Goal: Task Accomplishment & Management: Complete application form

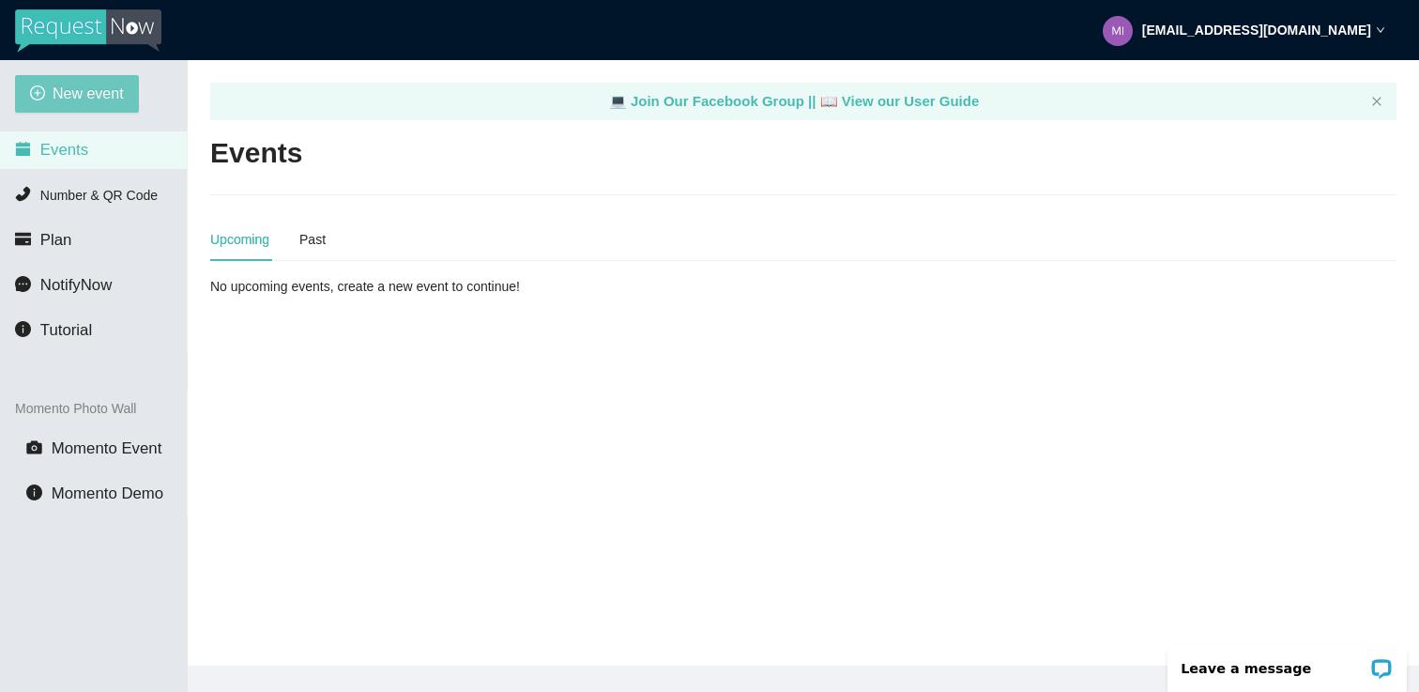
click at [69, 99] on span "New event" at bounding box center [88, 93] width 71 height 23
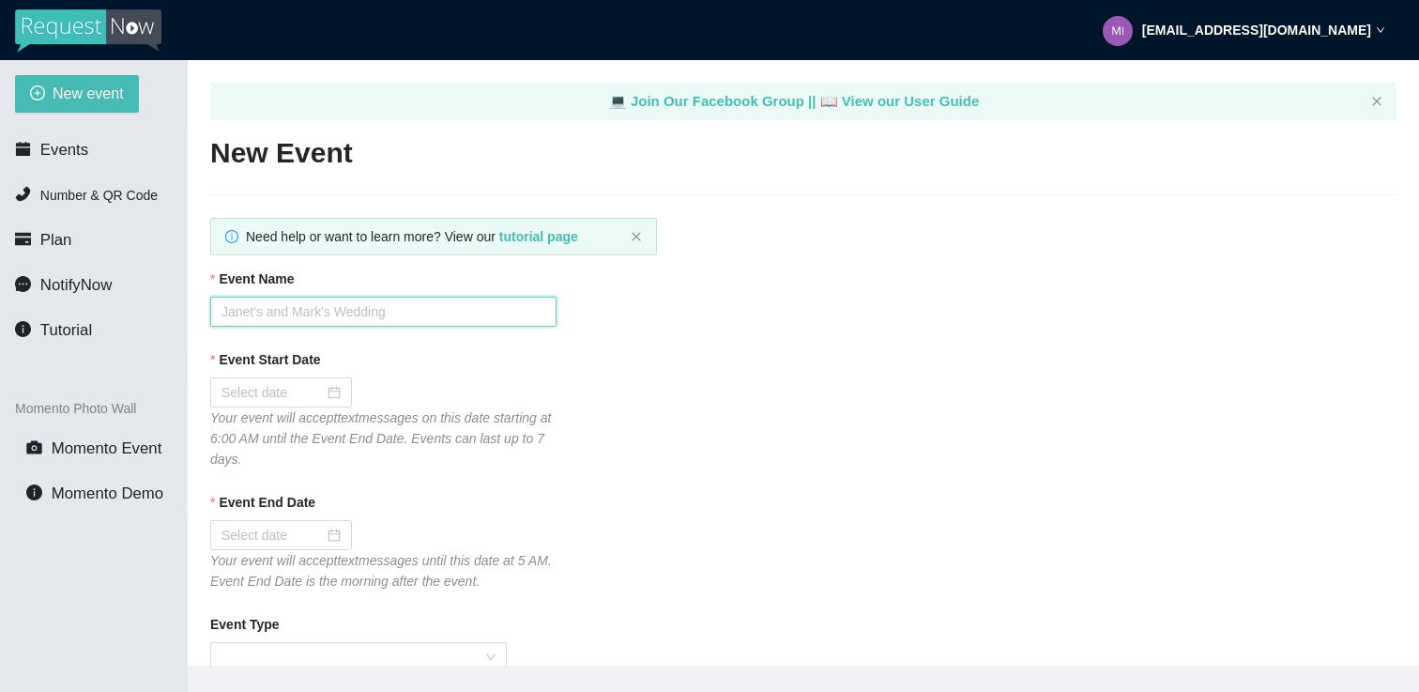
click at [279, 302] on input "Event Name" at bounding box center [383, 312] width 346 height 30
paste input "[PERSON_NAME] & [PERSON_NAME]"
type input "[PERSON_NAME] & [PERSON_NAME]"
click at [317, 393] on div at bounding box center [281, 392] width 119 height 21
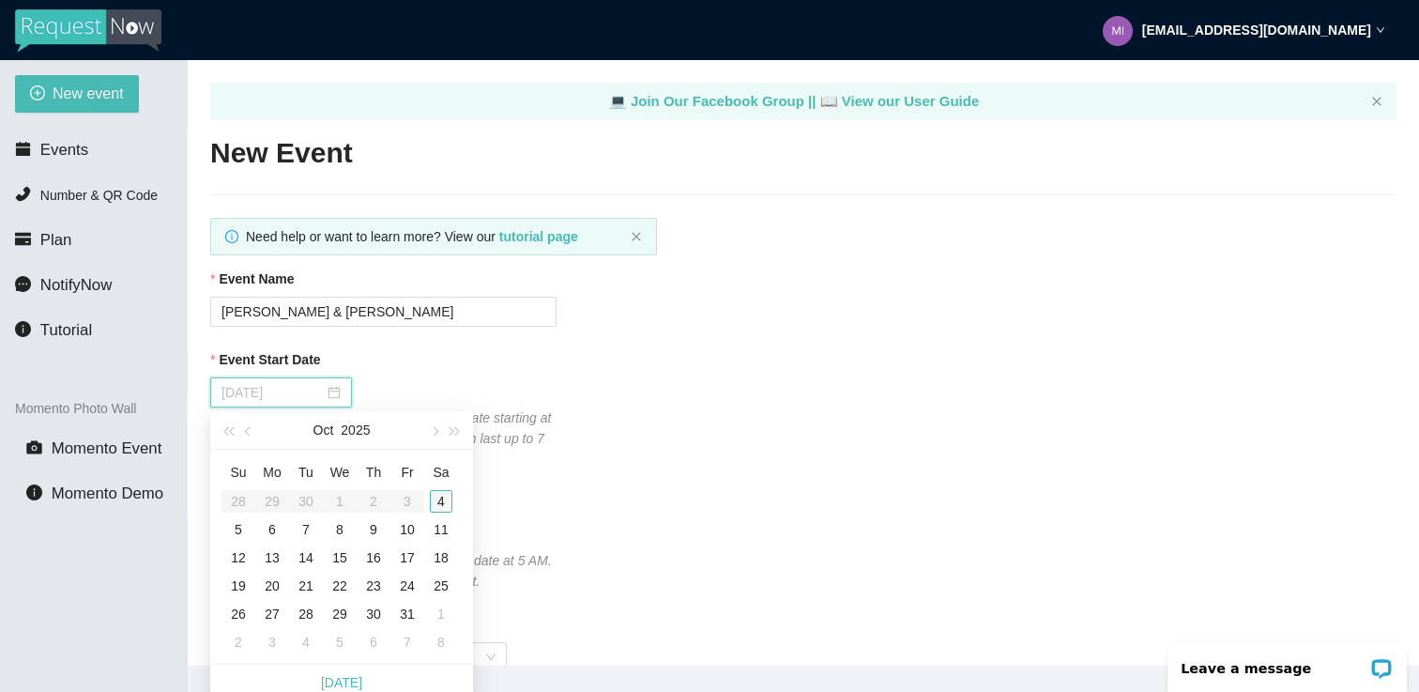
type input "[DATE]"
click at [442, 498] on div "4" at bounding box center [441, 501] width 23 height 23
type input "[DATE]"
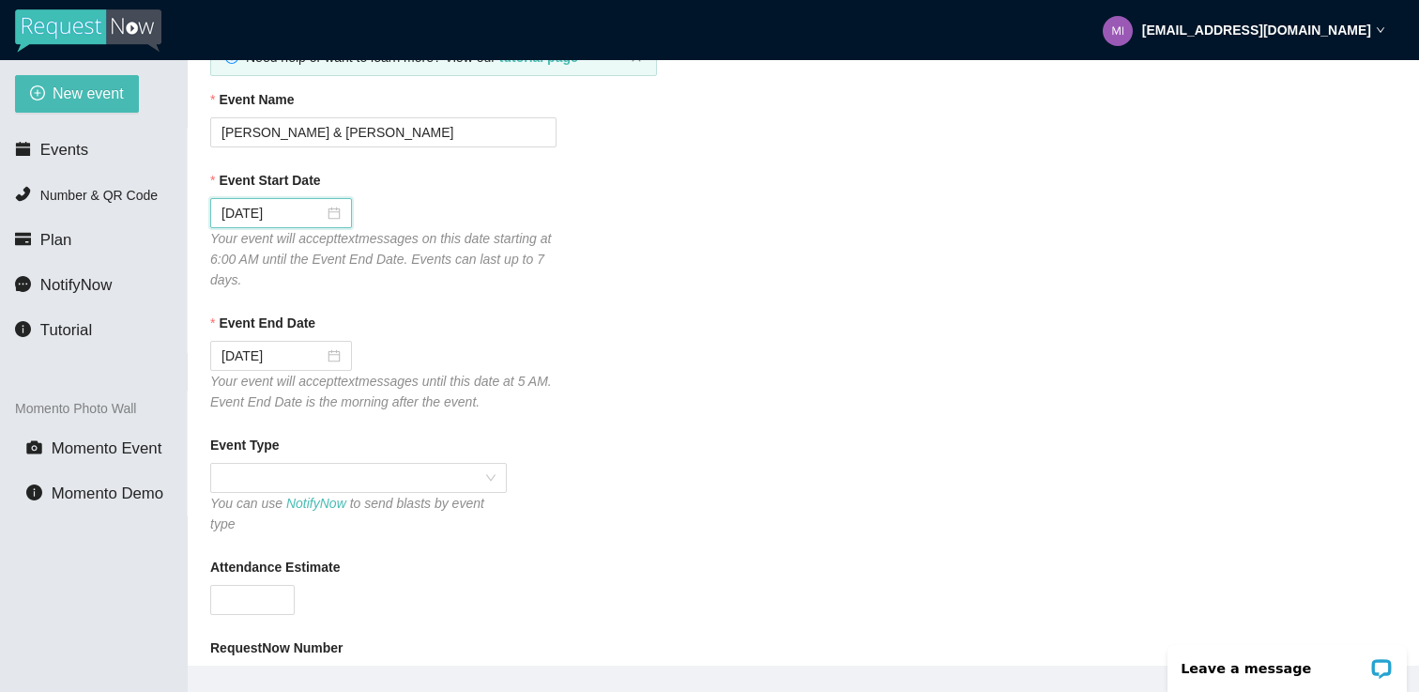
scroll to position [212, 0]
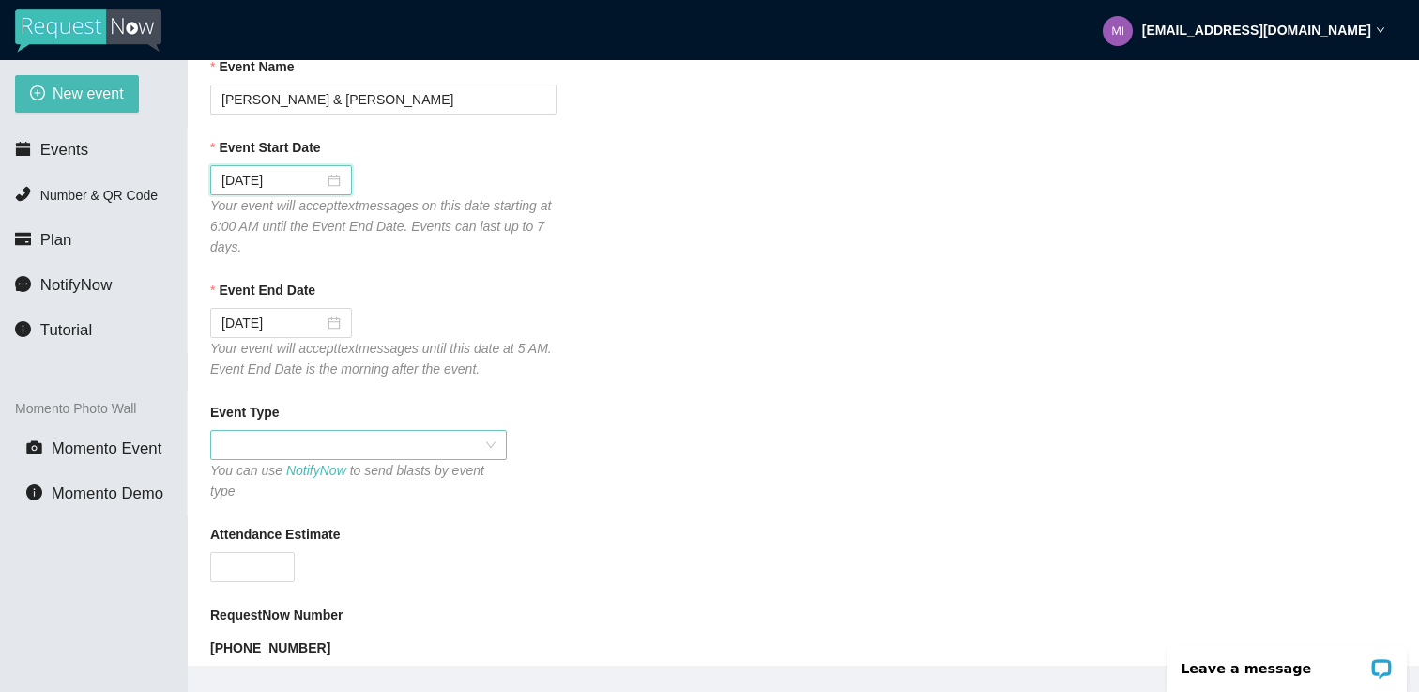
click at [328, 432] on span at bounding box center [359, 445] width 274 height 28
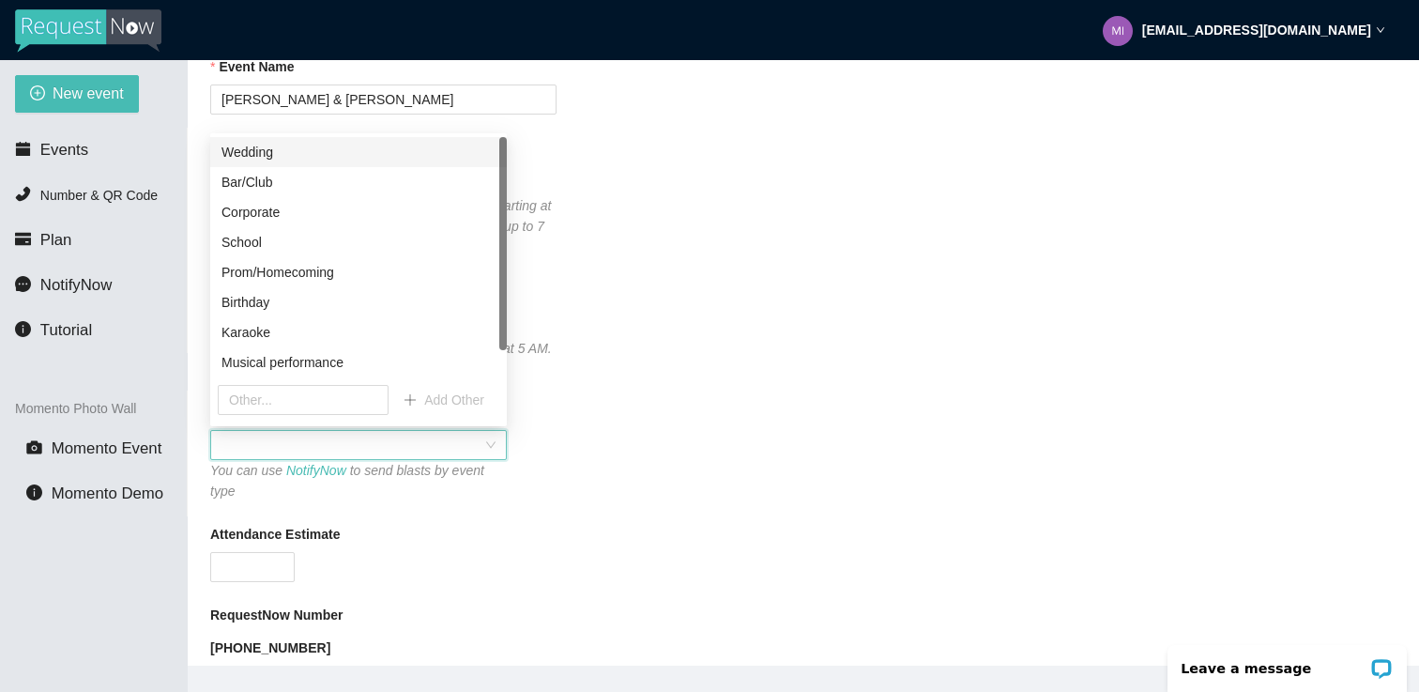
click at [312, 150] on div "Wedding" at bounding box center [359, 152] width 274 height 21
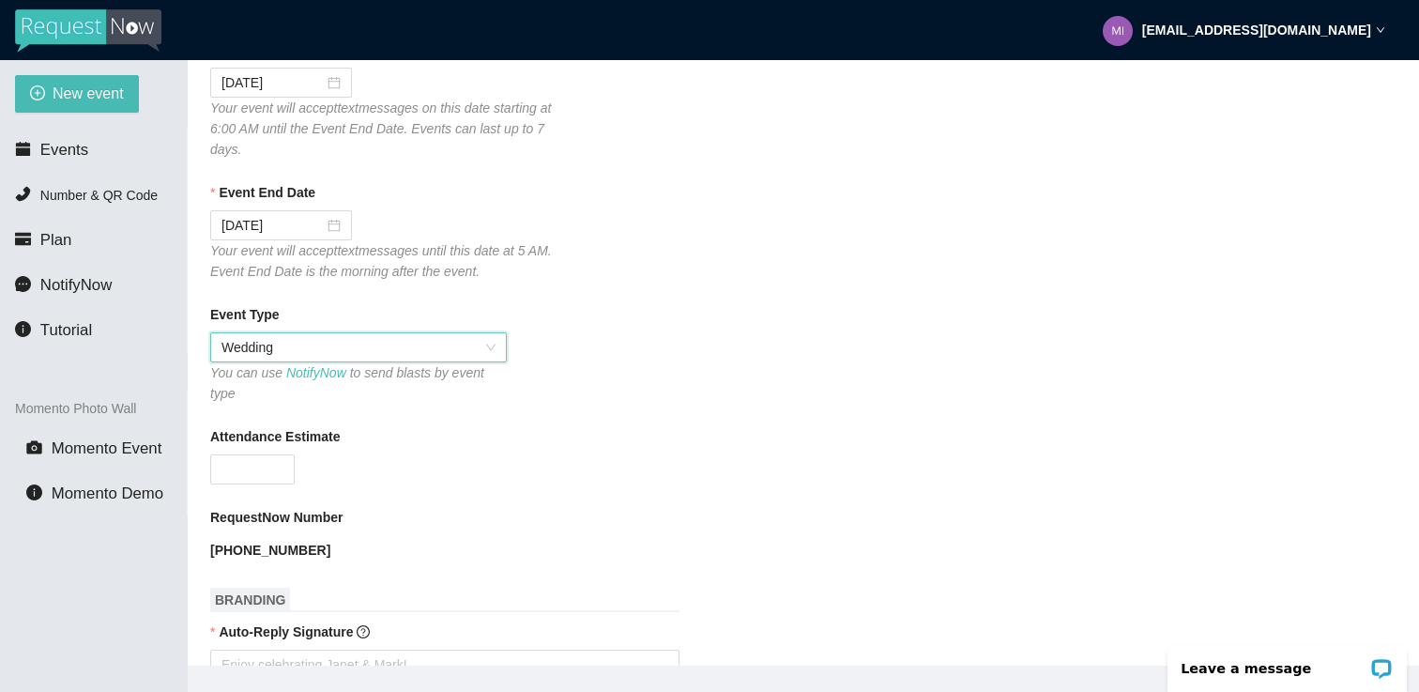
scroll to position [341, 0]
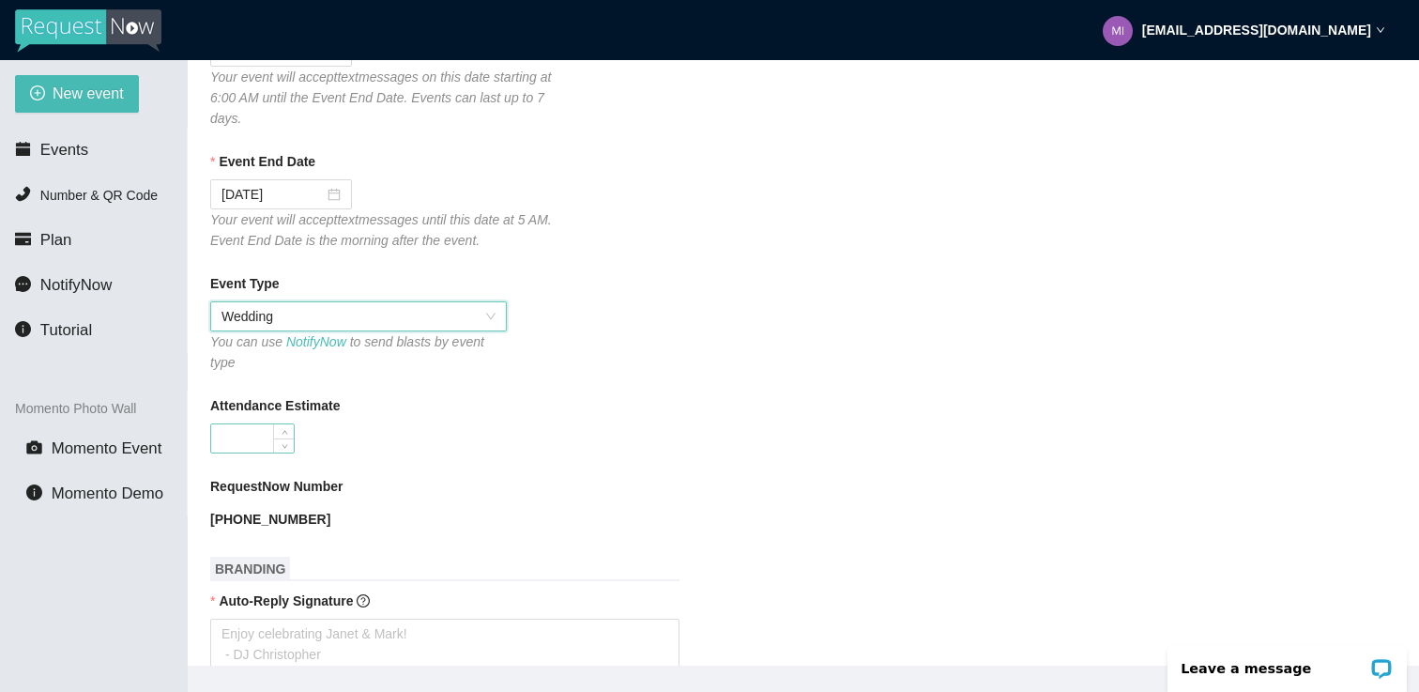
click at [236, 449] on input "Attendance Estimate" at bounding box center [252, 438] width 83 height 28
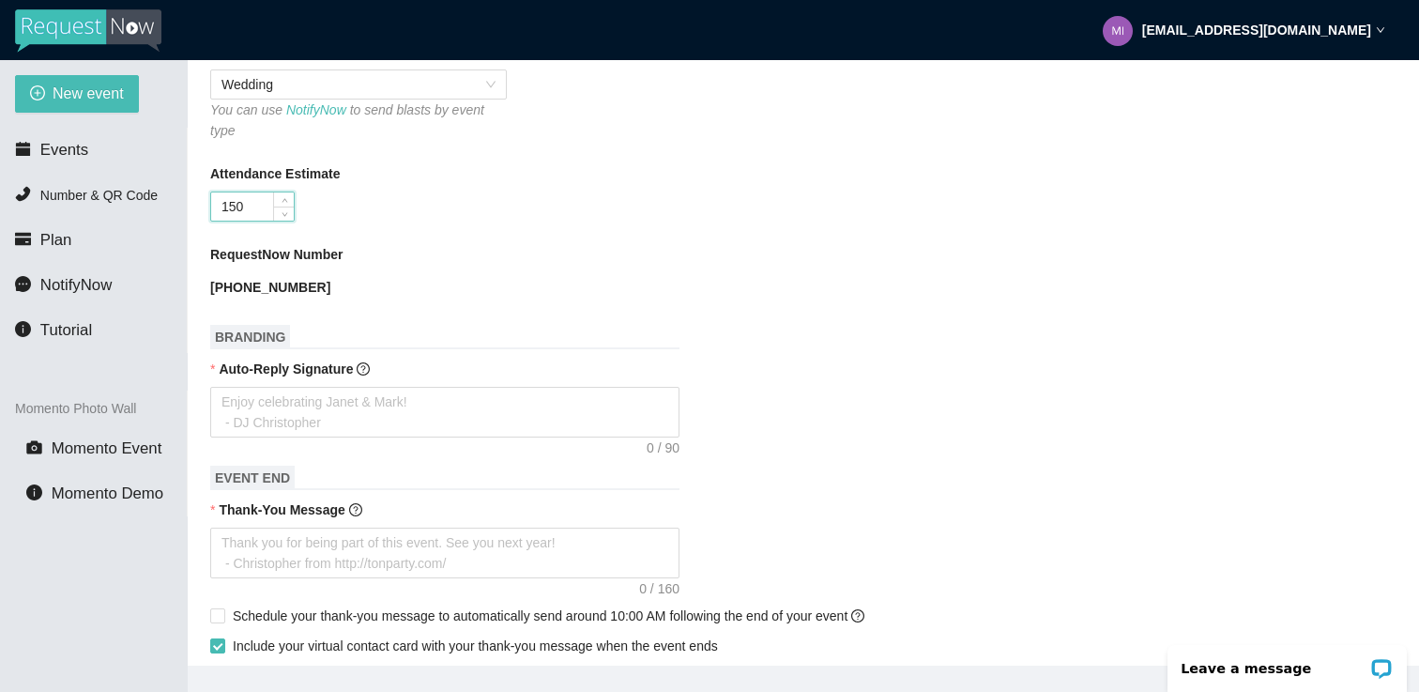
scroll to position [595, 0]
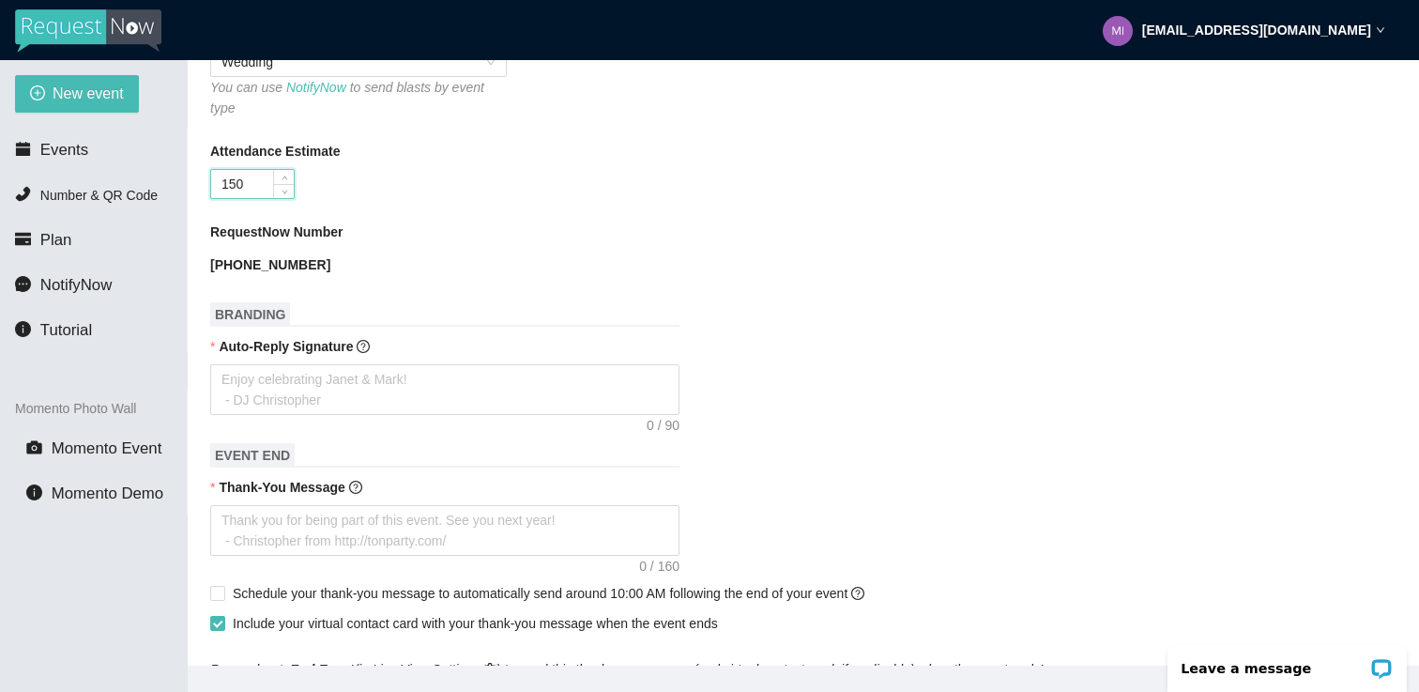
type input "150"
drag, startPoint x: 218, startPoint y: 343, endPoint x: 358, endPoint y: 350, distance: 140.1
click at [358, 350] on label "Auto-Reply Signature" at bounding box center [290, 346] width 160 height 21
copy b "Auto-Reply Signature"
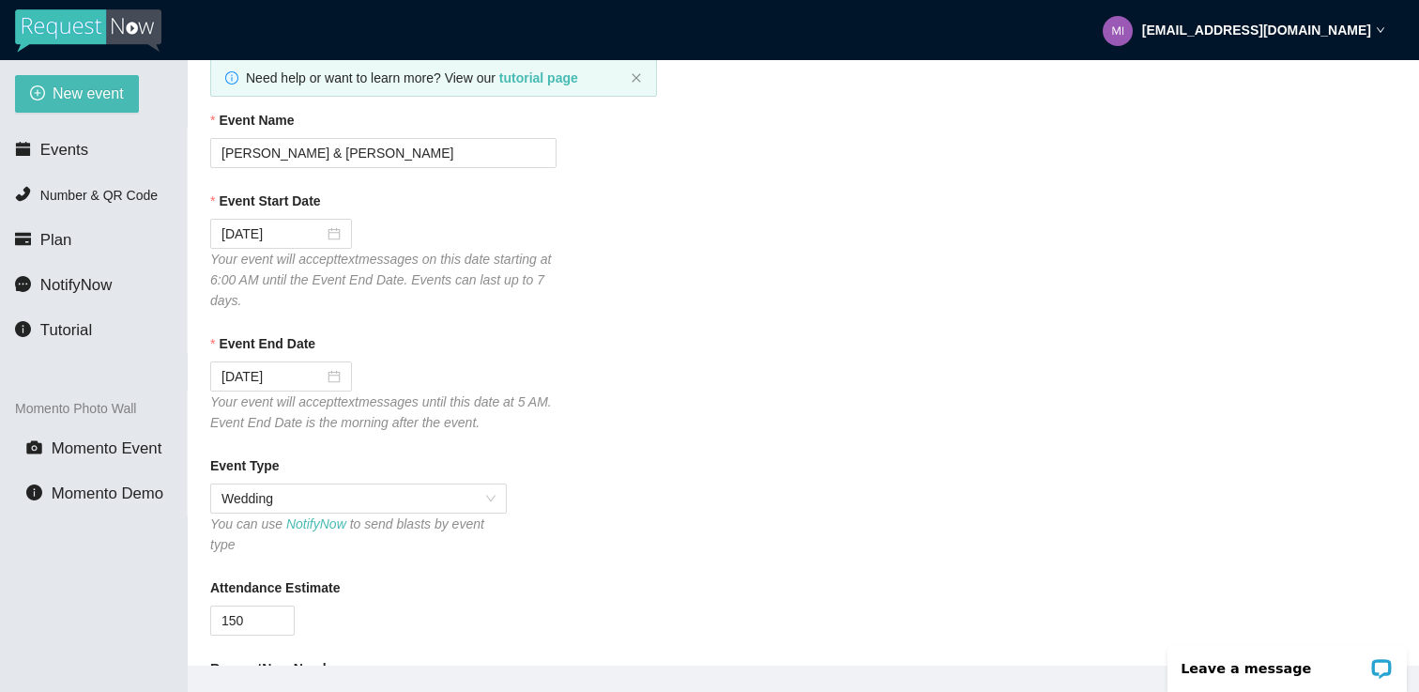
scroll to position [0, 0]
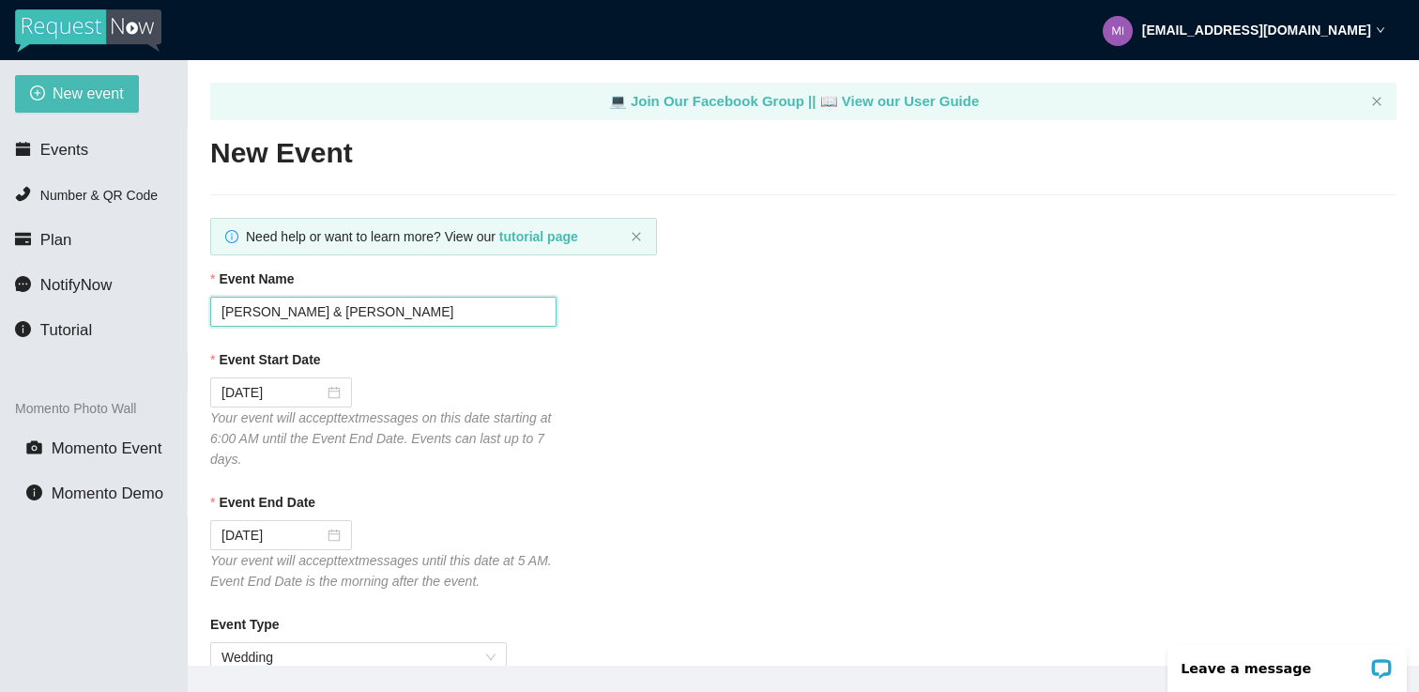
drag, startPoint x: 222, startPoint y: 318, endPoint x: 469, endPoint y: 354, distance: 249.4
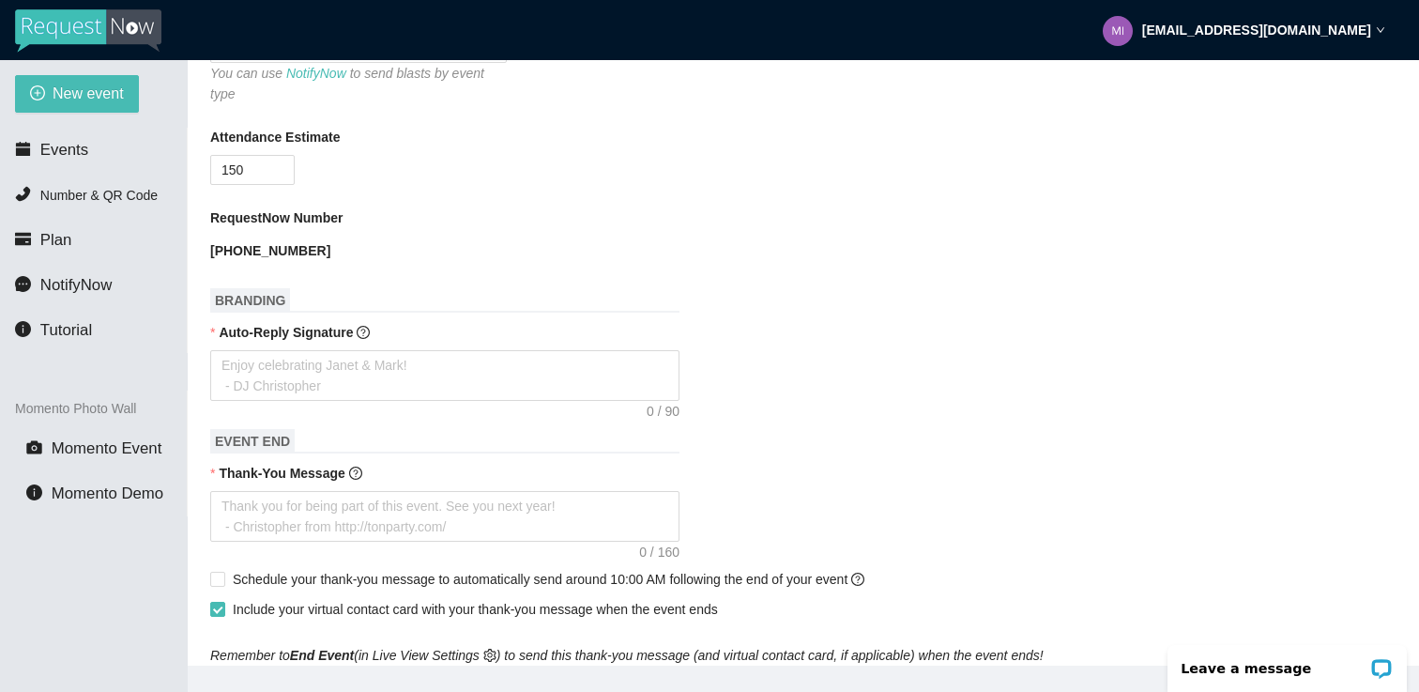
scroll to position [619, 0]
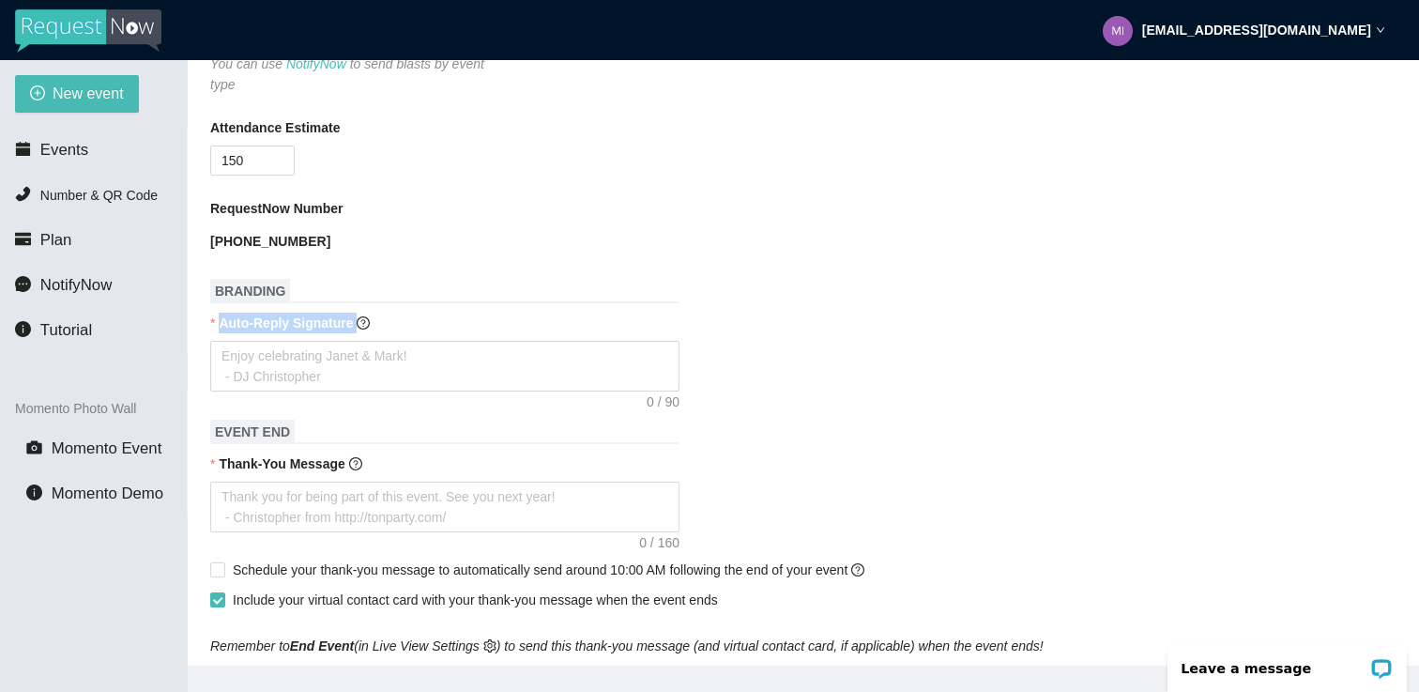
drag, startPoint x: 218, startPoint y: 323, endPoint x: 360, endPoint y: 334, distance: 143.1
click at [360, 334] on div "Auto-Reply Signature" at bounding box center [803, 327] width 1186 height 28
copy span "Auto-Reply Signature"
click at [368, 341] on textarea "Auto-Reply Signature" at bounding box center [444, 366] width 469 height 51
paste textarea "✨ MicDrop Entertainment | Celebrating [PERSON_NAME] & [PERSON_NAME]!💍 #Schlange…"
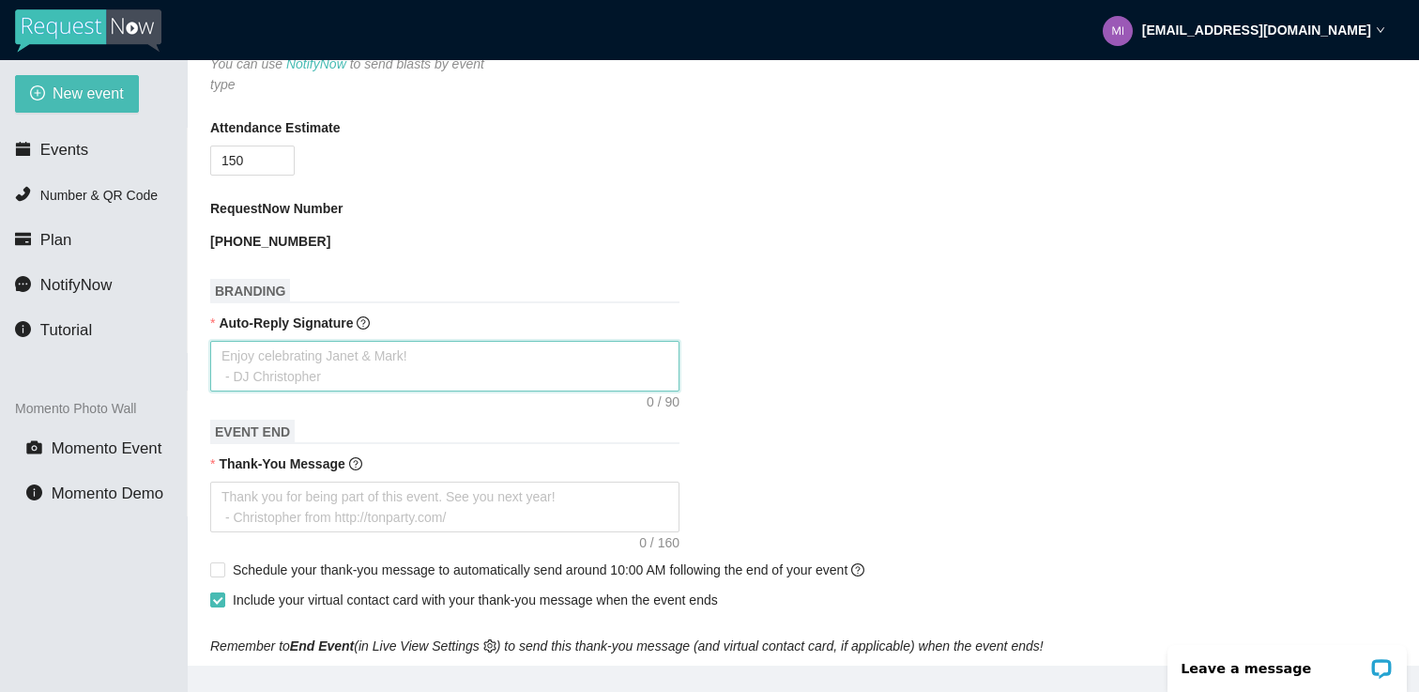
type textarea "✨ MicDrop Entertainment | Celebrating [PERSON_NAME] & [PERSON_NAME]!💍 #Schlange…"
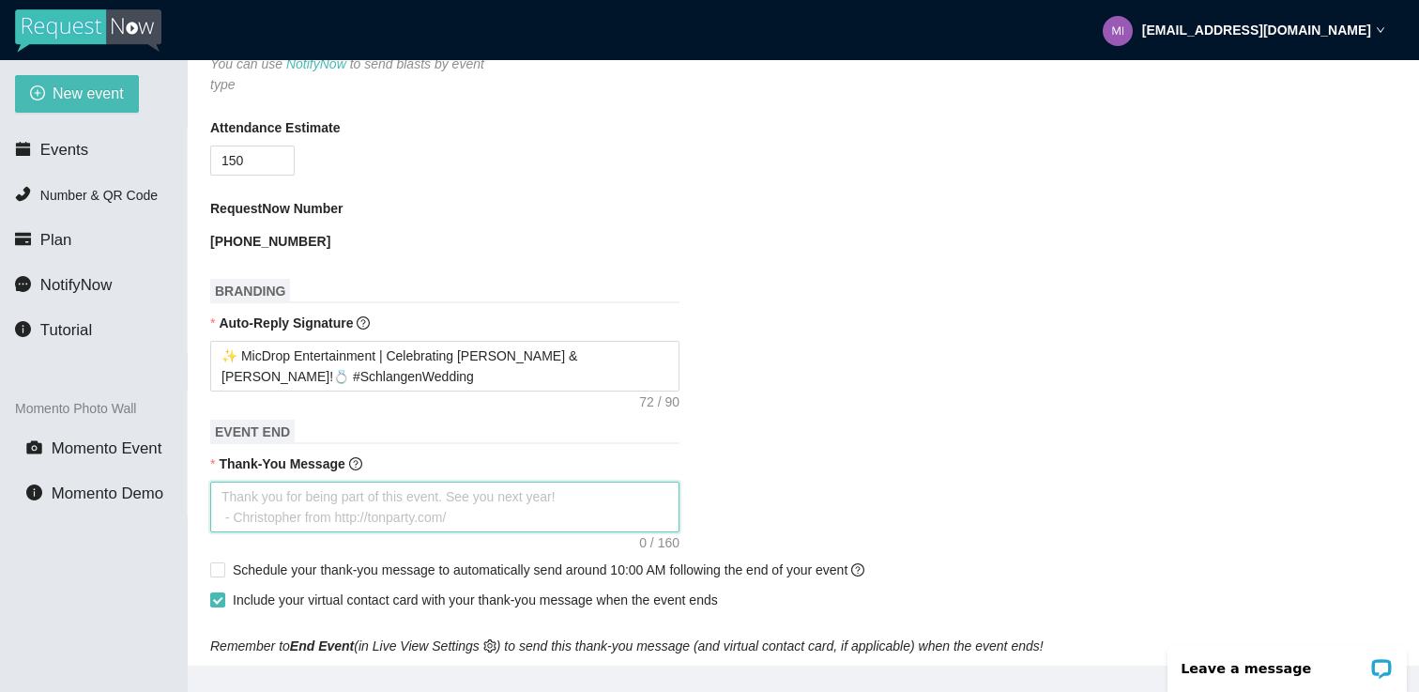
click at [504, 492] on textarea "Thank-You Message" at bounding box center [444, 507] width 469 height 51
paste textarea "Thank you for celebrating [PERSON_NAME] & [PERSON_NAME] with us! 🎉 Wishing the …"
type textarea "Thank you for celebrating [PERSON_NAME] & [PERSON_NAME] with us! 🎉 Wishing the …"
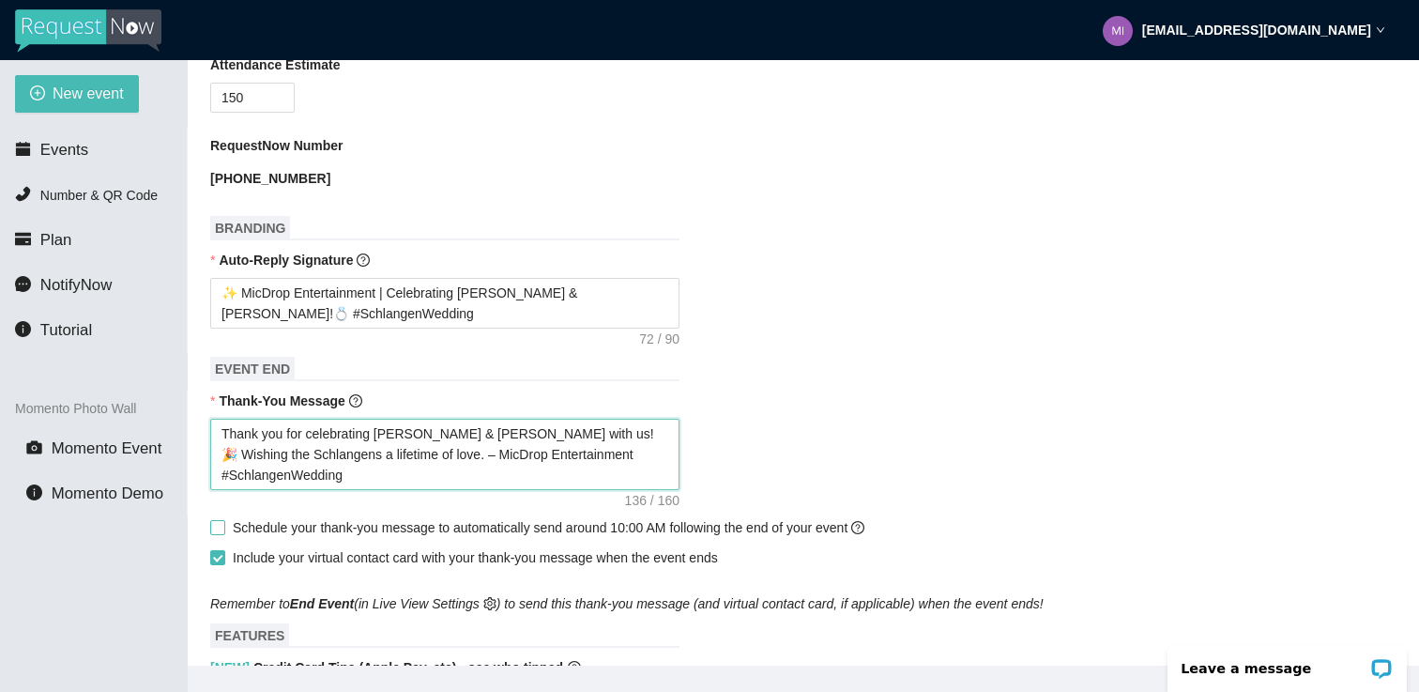
scroll to position [685, 0]
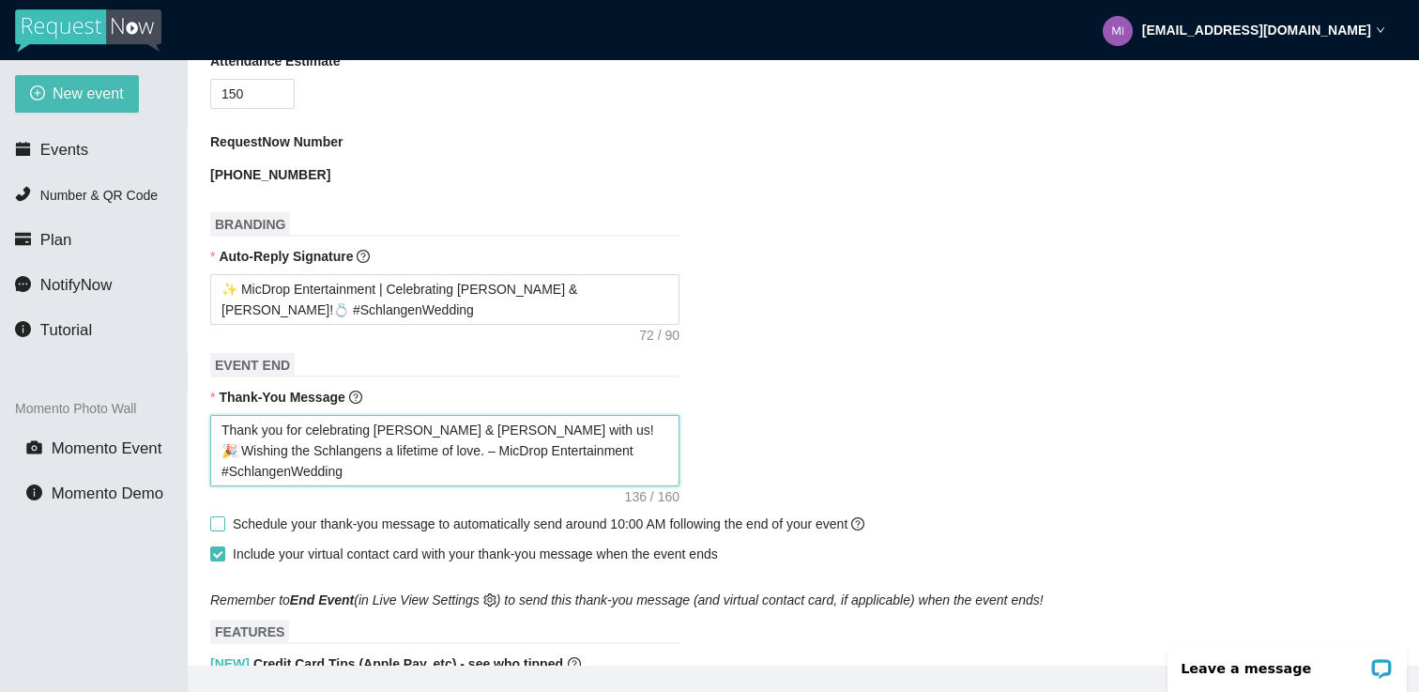
type textarea "Thank you for celebrating [PERSON_NAME] & [PERSON_NAME] with us! 🎉 Wishing the …"
click at [218, 525] on input "Schedule your thank-you message to automatically send around 10:00 AM following…" at bounding box center [216, 522] width 13 height 13
checkbox input "true"
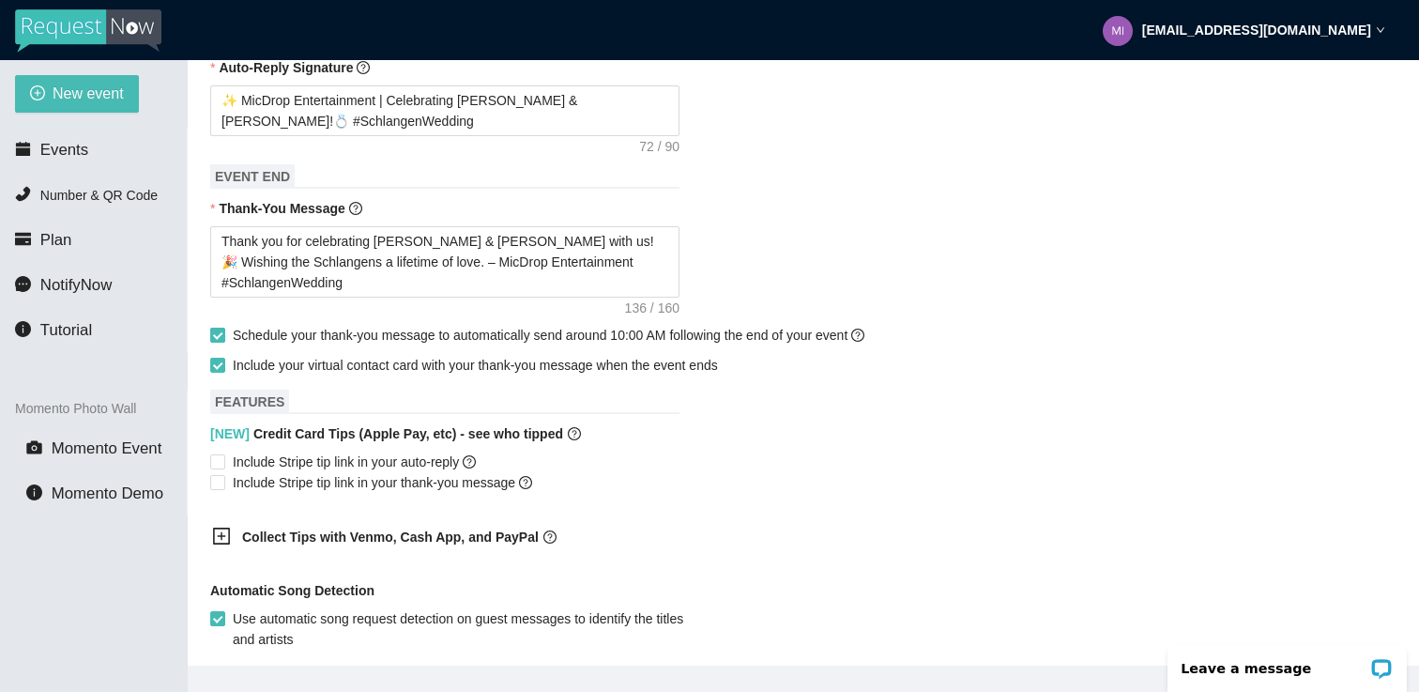
scroll to position [894, 0]
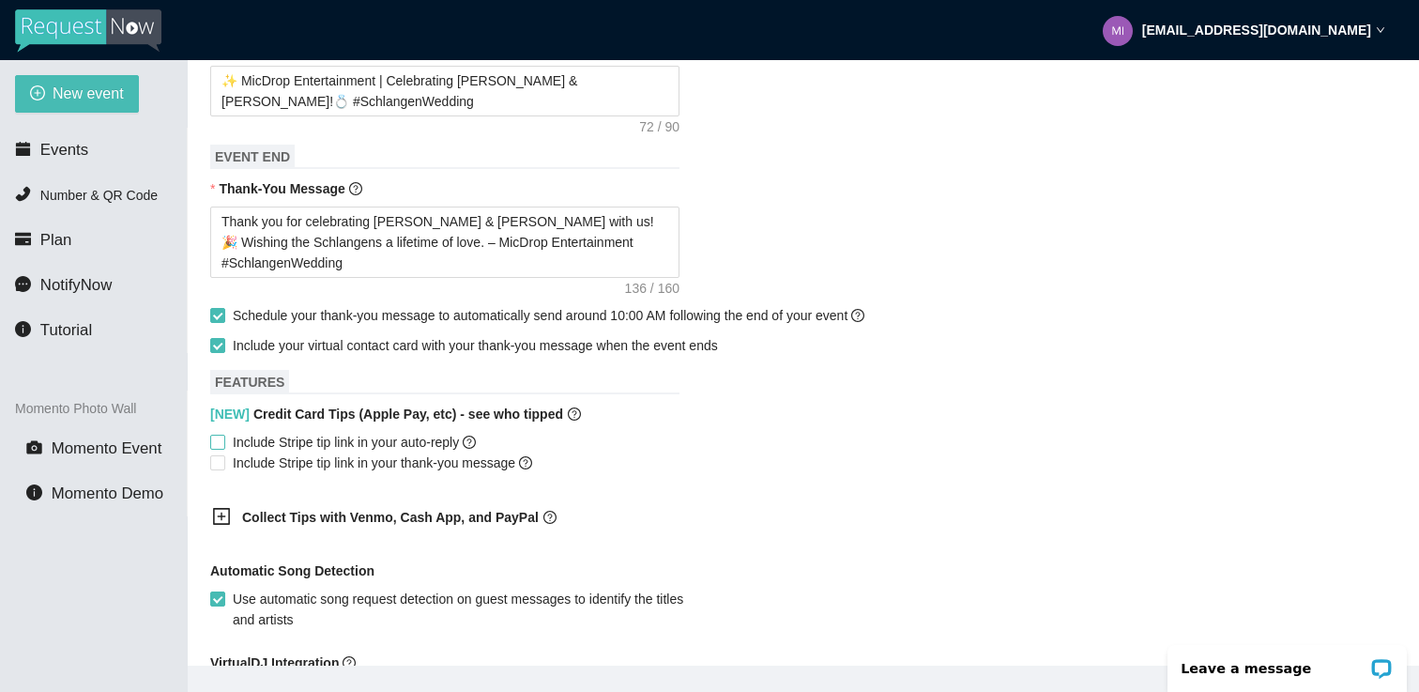
click at [219, 448] on span at bounding box center [217, 442] width 15 height 15
click at [219, 448] on input "Include Stripe tip link in your auto-reply" at bounding box center [216, 441] width 13 height 13
checkbox input "true"
click at [219, 465] on input "Include Stripe tip link in your thank-you message" at bounding box center [216, 461] width 13 height 13
checkbox input "true"
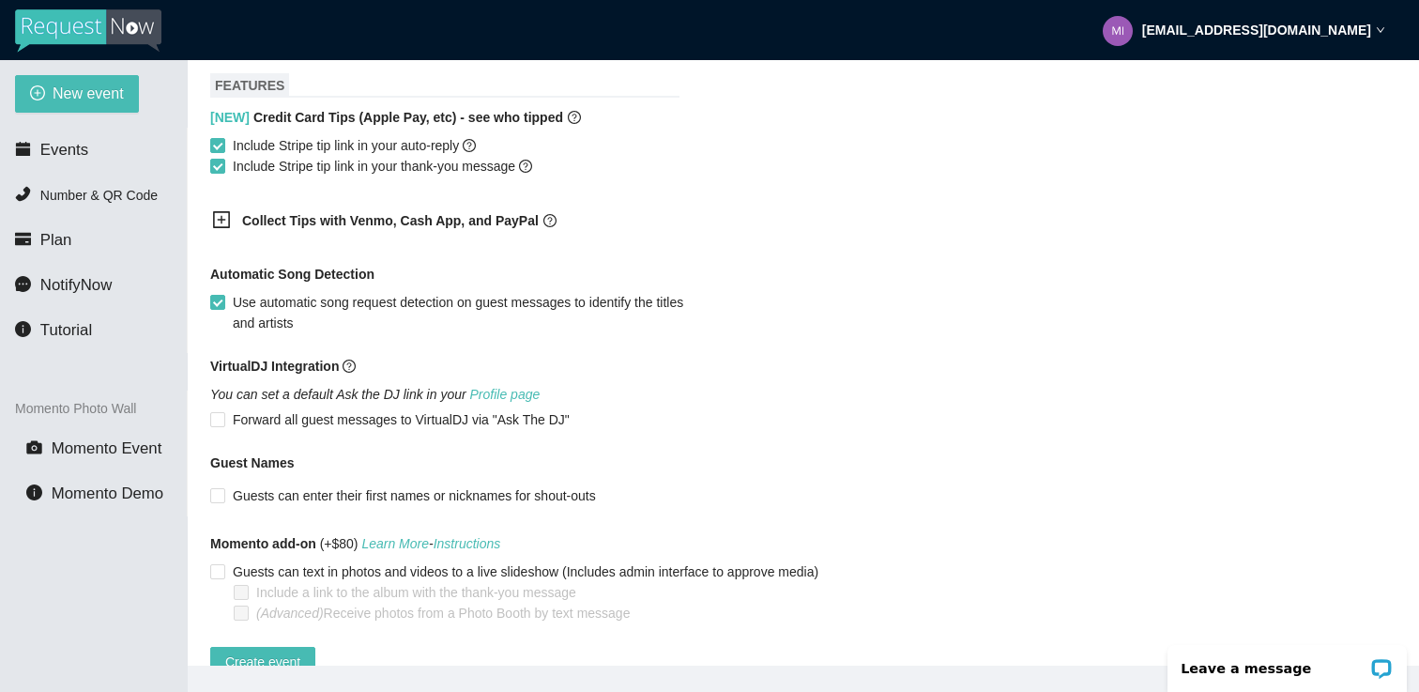
scroll to position [1239, 0]
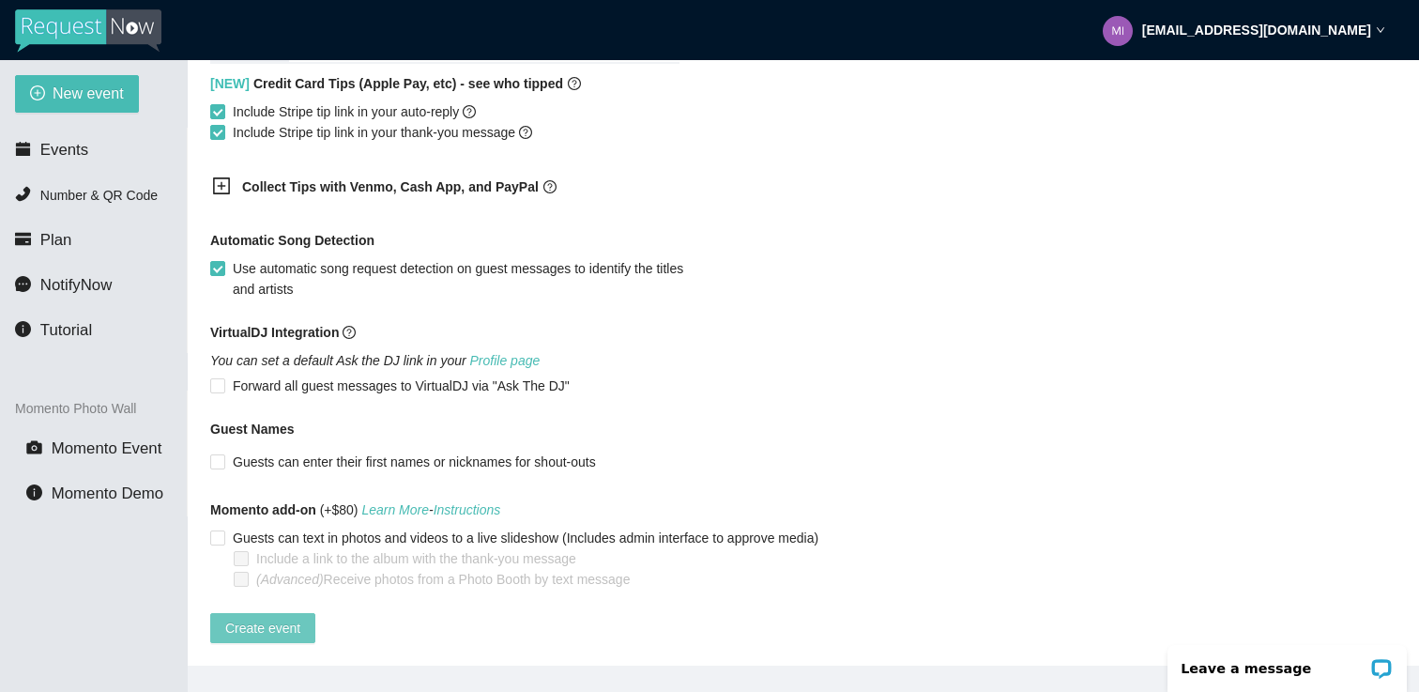
click at [241, 618] on span "Create event" at bounding box center [262, 628] width 75 height 21
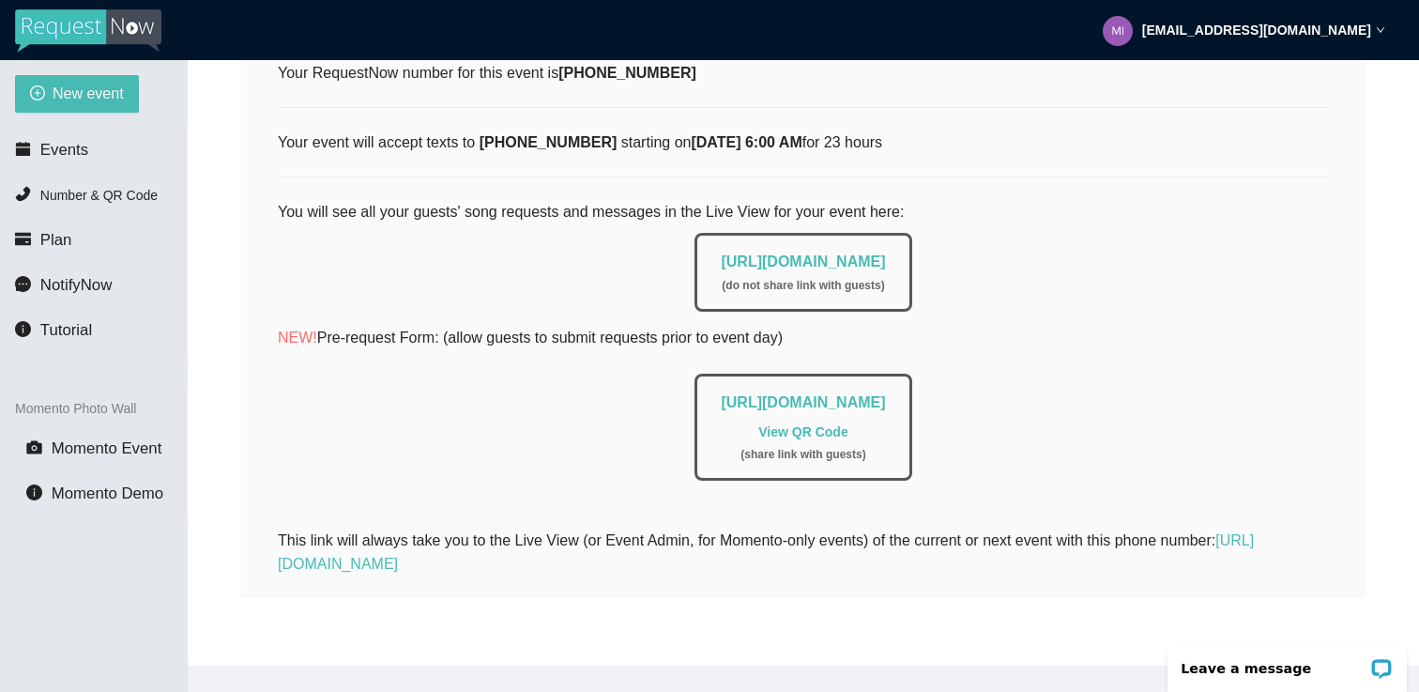
scroll to position [361, 0]
click at [68, 151] on span "Events" at bounding box center [64, 150] width 48 height 18
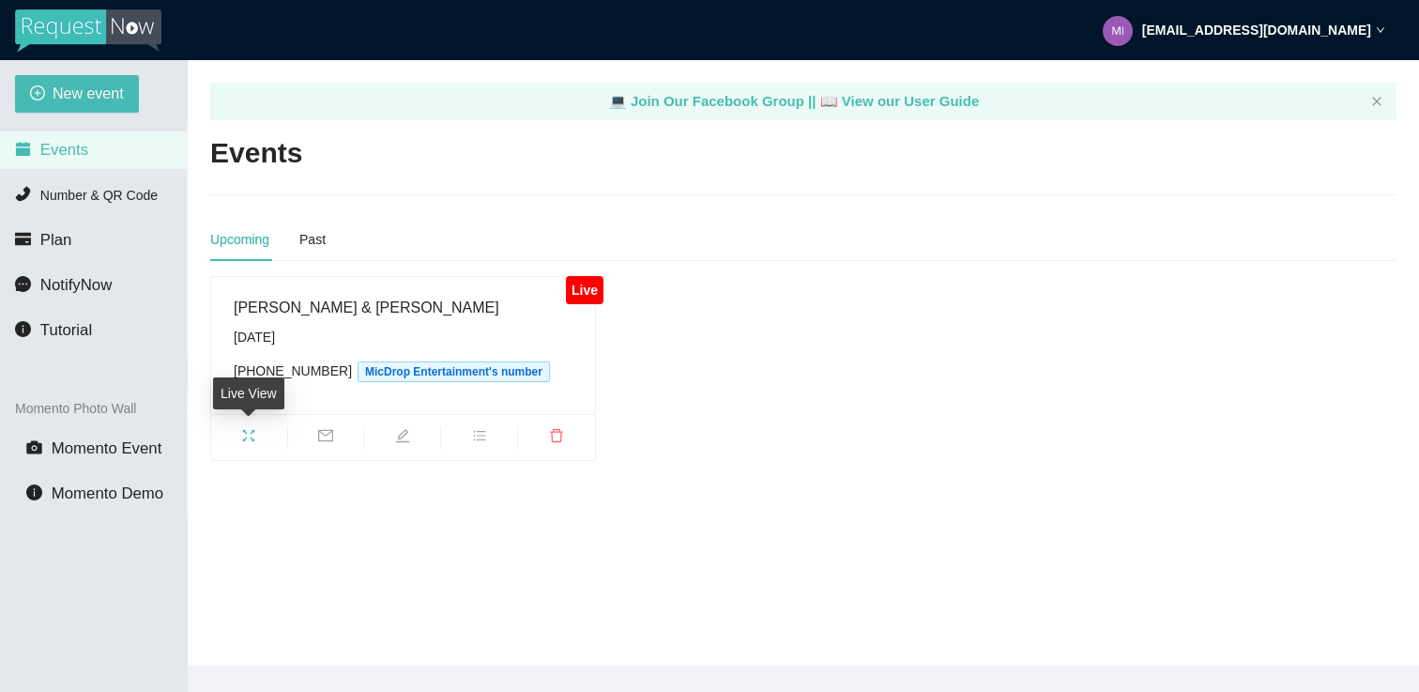
click at [232, 434] on span "fullscreen" at bounding box center [249, 438] width 76 height 21
